Goal: Task Accomplishment & Management: Use online tool/utility

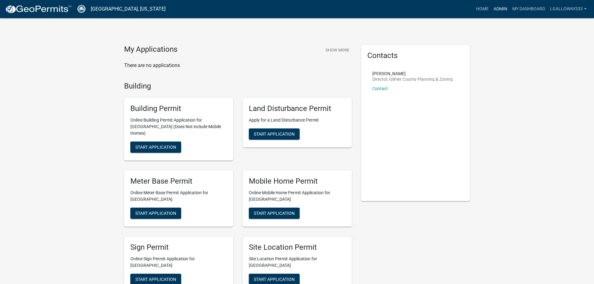
click at [505, 8] on link "Admin" at bounding box center [500, 9] width 19 height 12
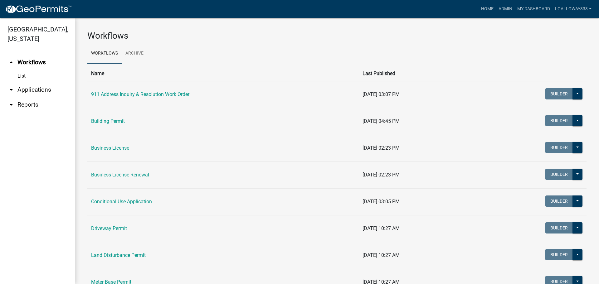
click at [37, 94] on link "arrow_drop_down Applications" at bounding box center [37, 89] width 75 height 15
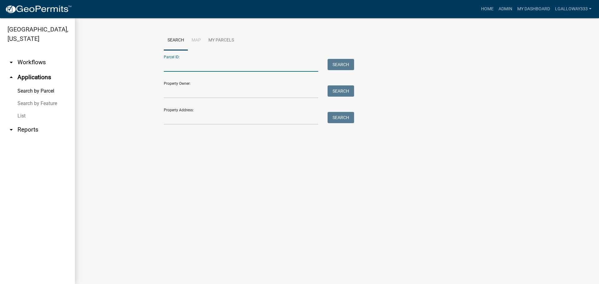
click at [215, 64] on input "Parcel ID:" at bounding box center [241, 65] width 154 height 13
type input "3064F-006"
click at [327, 63] on div "Search" at bounding box center [339, 65] width 33 height 13
click at [331, 62] on button "Search" at bounding box center [340, 64] width 27 height 11
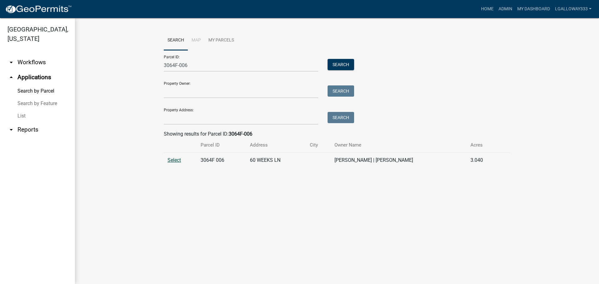
click at [173, 162] on span "Select" at bounding box center [173, 160] width 13 height 6
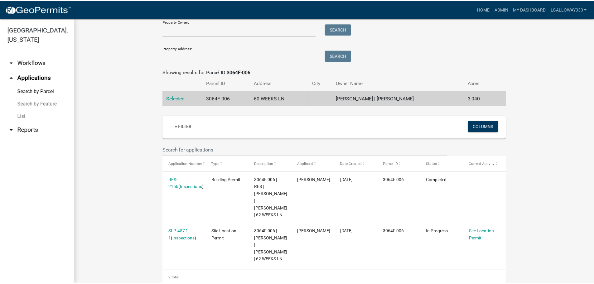
scroll to position [62, 0]
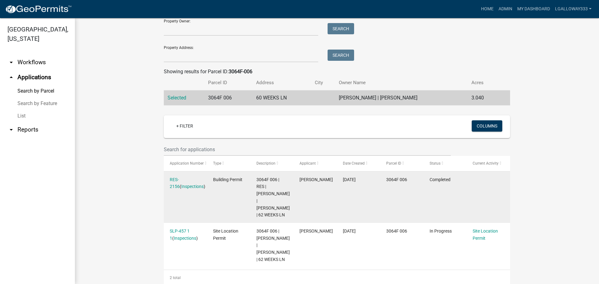
click at [179, 176] on div "RES-2156 ( Inspections )" at bounding box center [185, 183] width 31 height 14
click at [179, 178] on link "RES-2156" at bounding box center [175, 183] width 10 height 12
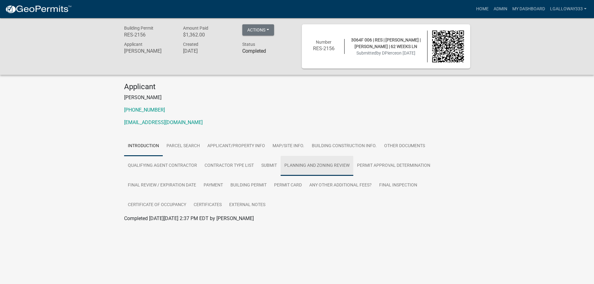
click at [319, 166] on link "Planning and Zoning Review" at bounding box center [317, 166] width 73 height 20
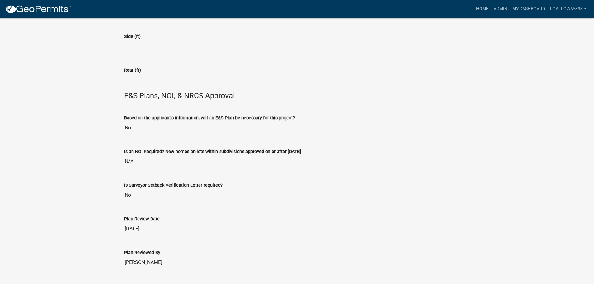
scroll to position [1421, 0]
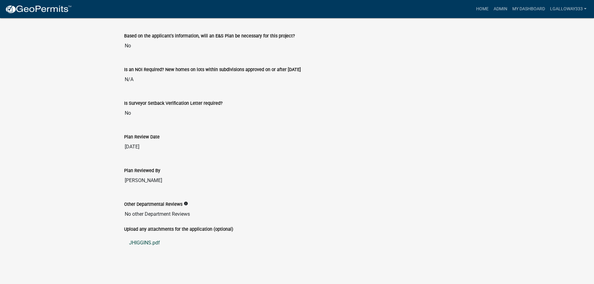
click at [146, 243] on link "JHIGGINS.pdf" at bounding box center [297, 242] width 346 height 15
